Goal: Find specific page/section: Find specific page/section

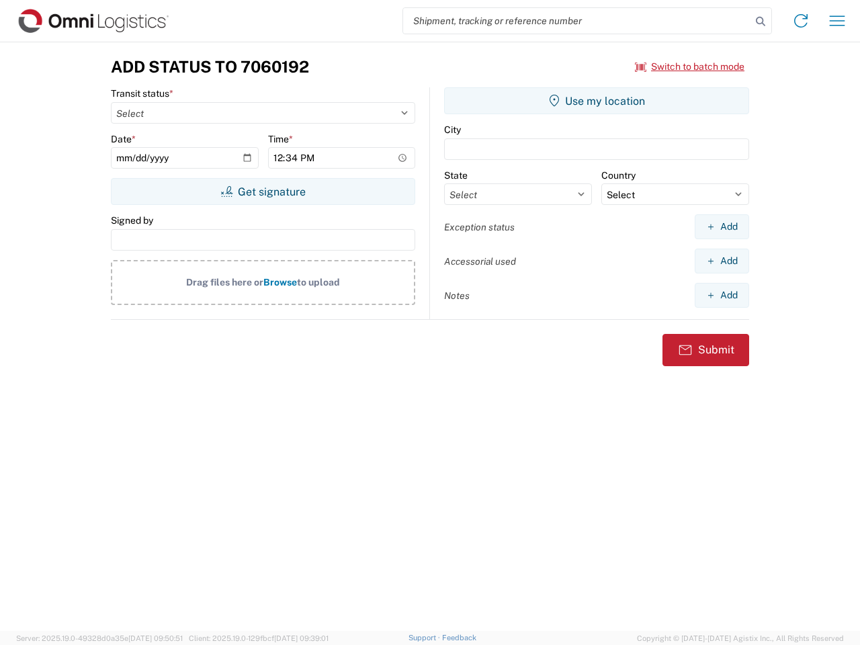
click at [577, 21] on input "search" at bounding box center [577, 21] width 348 height 26
click at [761, 22] on icon at bounding box center [760, 21] width 19 height 19
click at [801, 21] on icon at bounding box center [801, 21] width 22 height 22
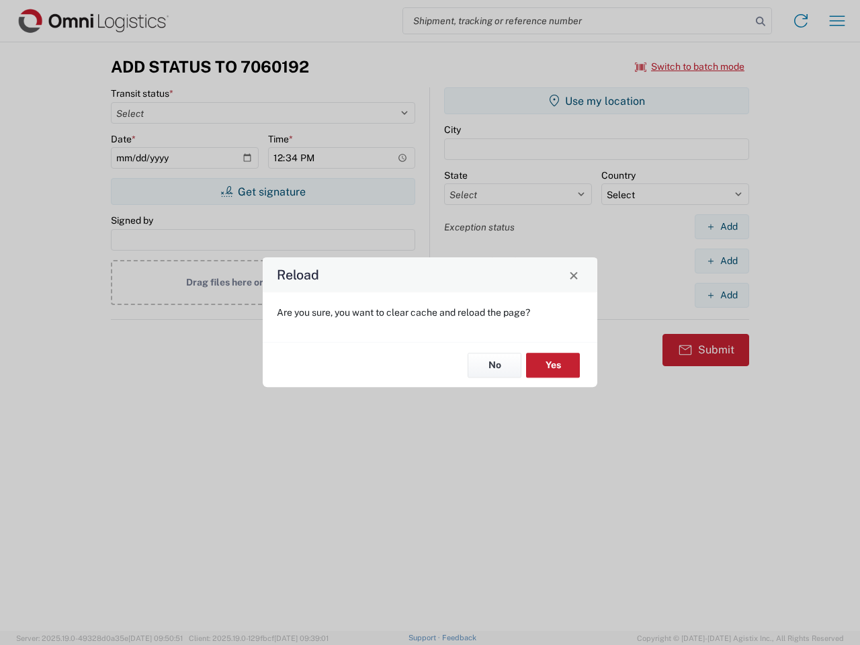
click at [690, 67] on div "Reload Are you sure, you want to clear cache and reload the page? No Yes" at bounding box center [430, 322] width 860 height 645
click at [263, 191] on div "Reload Are you sure, you want to clear cache and reload the page? No Yes" at bounding box center [430, 322] width 860 height 645
click at [597, 101] on div "Reload Are you sure, you want to clear cache and reload the page? No Yes" at bounding box center [430, 322] width 860 height 645
click at [722, 226] on div "Reload Are you sure, you want to clear cache and reload the page? No Yes" at bounding box center [430, 322] width 860 height 645
click at [722, 261] on div "Reload Are you sure, you want to clear cache and reload the page? No Yes" at bounding box center [430, 322] width 860 height 645
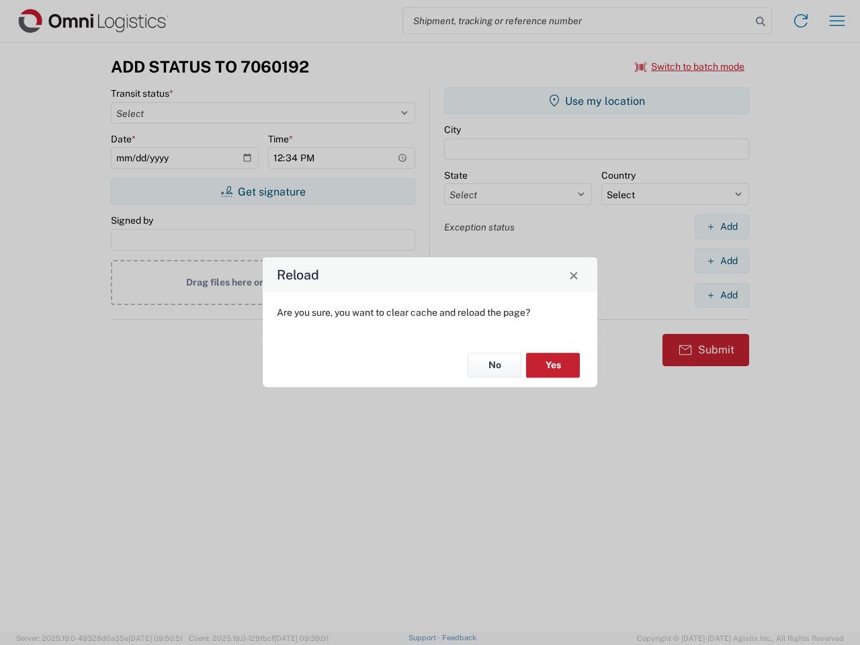
click at [722, 295] on div "Reload Are you sure, you want to clear cache and reload the page? No Yes" at bounding box center [430, 322] width 860 height 645
